Goal: Find contact information: Find contact information

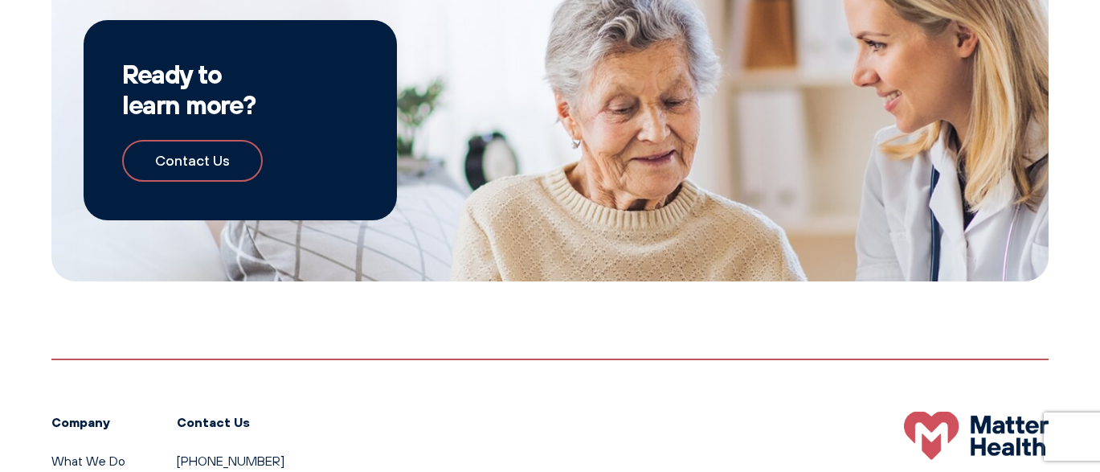
scroll to position [2571, 0]
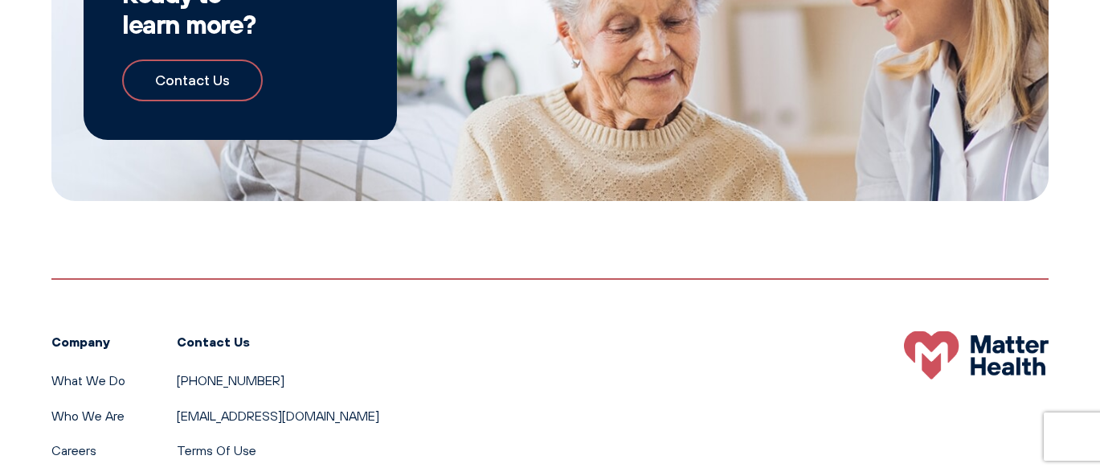
click at [517, 410] on div "Company What We Do Who We Are Careers FAQ Contact Us [PHONE_NUMBER] [EMAIL_ADDR…" at bounding box center [549, 387] width 997 height 218
click at [288, 412] on link "[EMAIL_ADDRESS][DOMAIN_NAME]" at bounding box center [278, 415] width 202 height 16
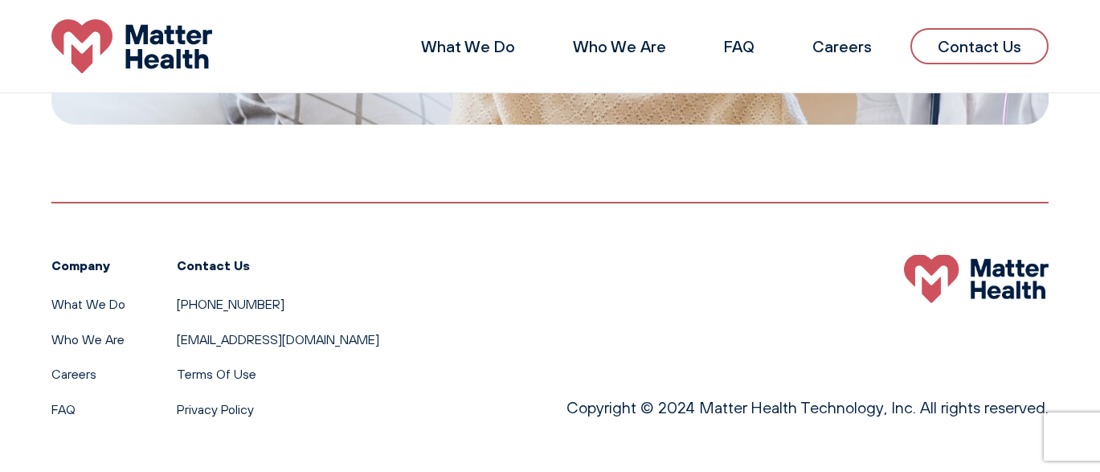
scroll to position [2326, 0]
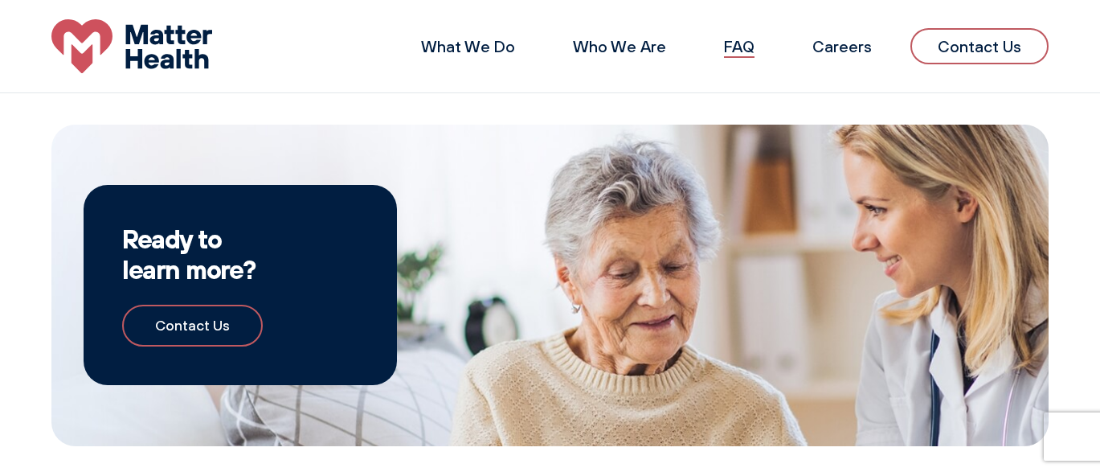
click at [746, 43] on link "FAQ" at bounding box center [739, 46] width 31 height 20
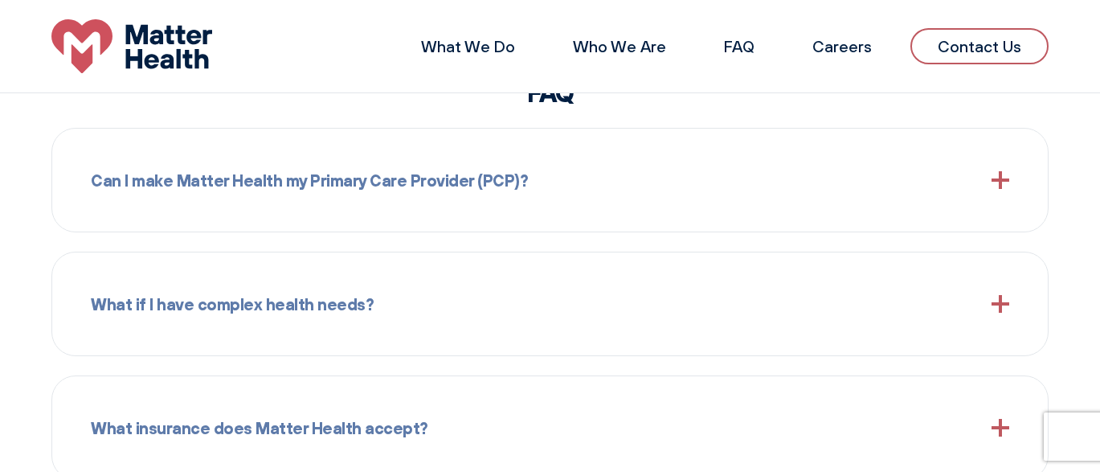
click at [952, 45] on link "Contact Us" at bounding box center [979, 46] width 138 height 36
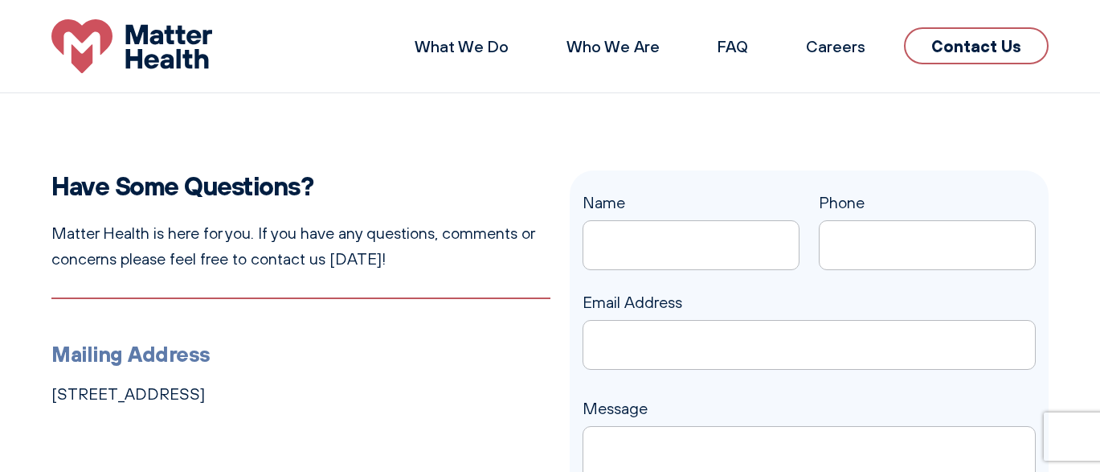
scroll to position [161, 0]
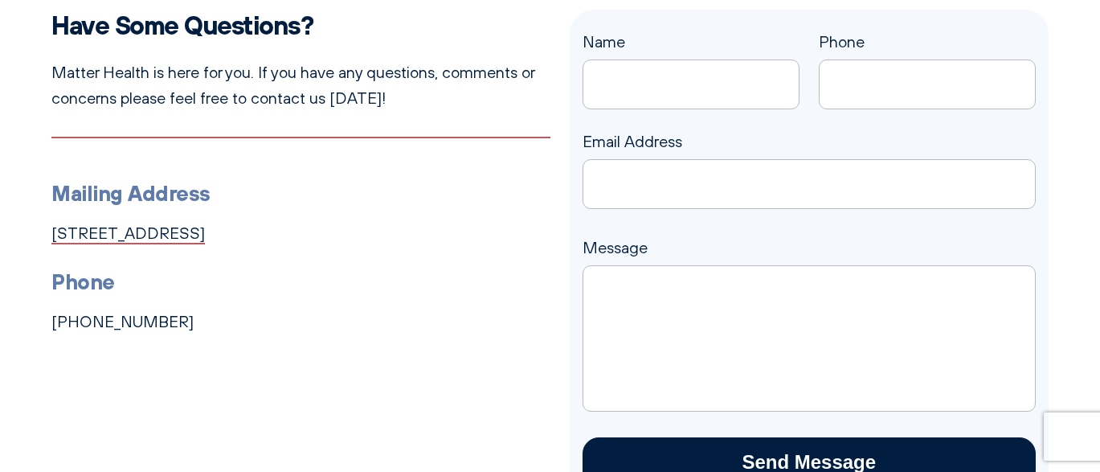
drag, startPoint x: 451, startPoint y: 233, endPoint x: 76, endPoint y: 231, distance: 374.3
click at [27, 237] on div "Have Some Questions? Matter Health is here for you. If you have any questions, …" at bounding box center [550, 261] width 1100 height 503
copy link "[STREET_ADDRESS]"
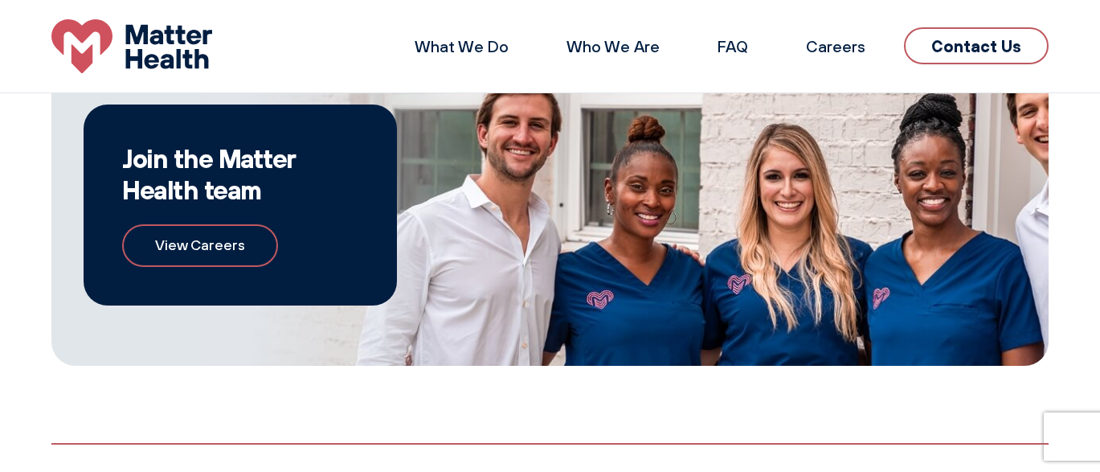
scroll to position [703, 0]
